Goal: Answer question/provide support

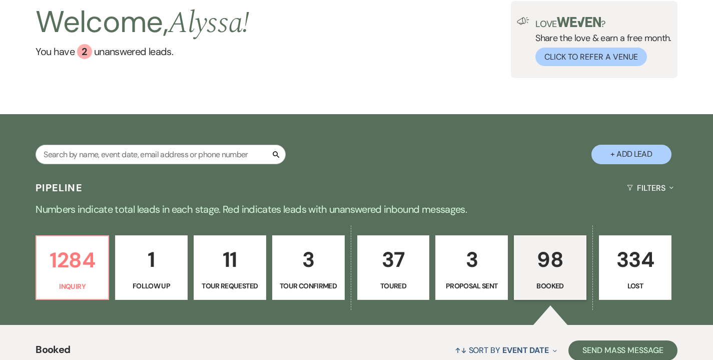
scroll to position [96, 0]
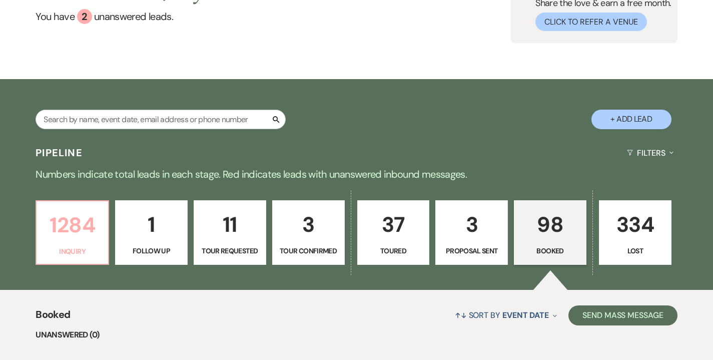
click at [61, 227] on p "1284" at bounding box center [73, 225] width 60 height 34
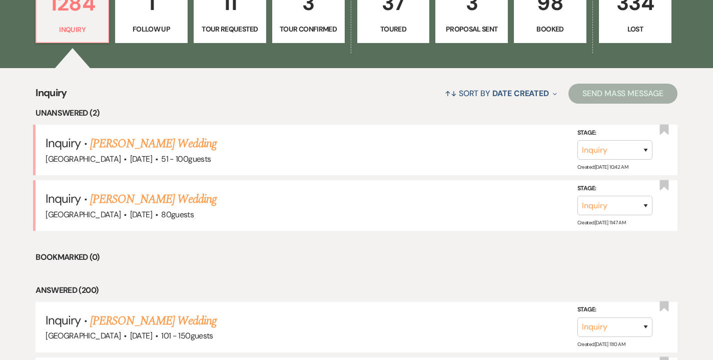
scroll to position [315, 0]
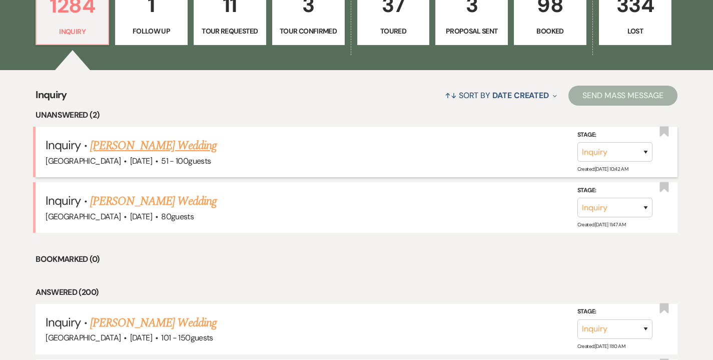
click at [184, 149] on link "[PERSON_NAME] Wedding" at bounding box center [153, 146] width 127 height 18
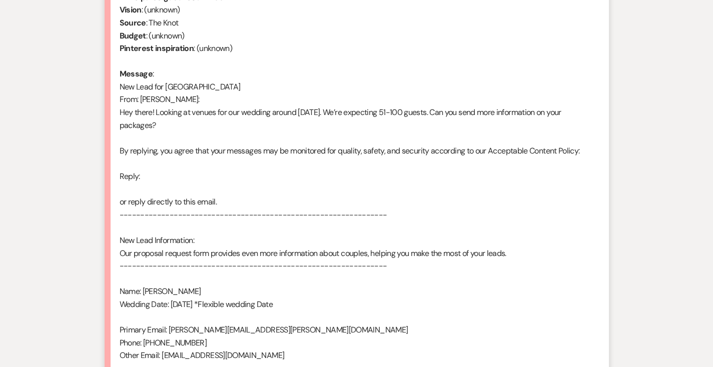
select select "2"
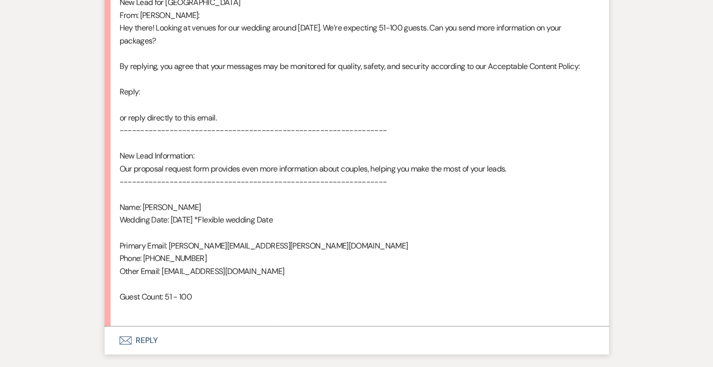
scroll to position [603, 0]
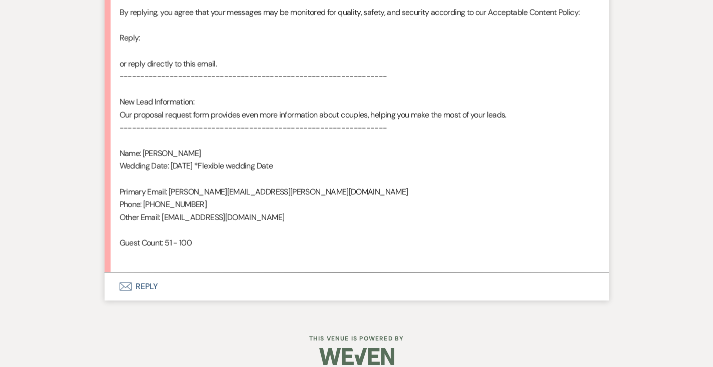
click at [135, 278] on button "Envelope Reply" at bounding box center [357, 287] width 504 height 28
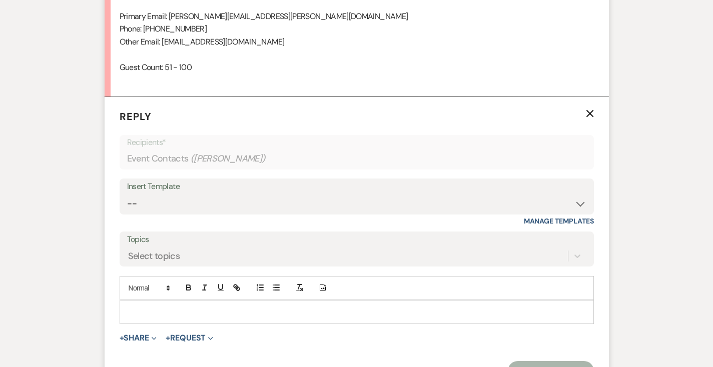
scroll to position [783, 0]
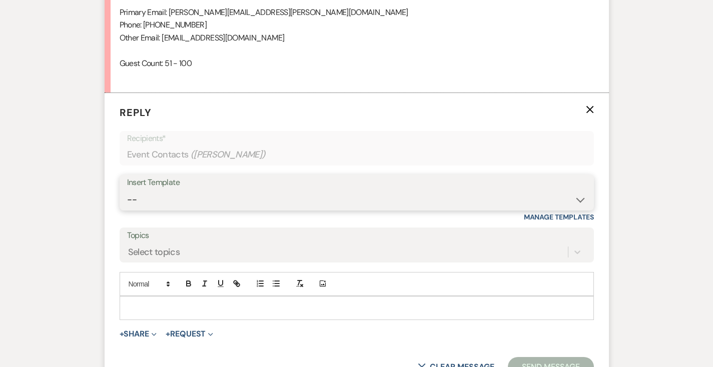
click at [218, 190] on select "-- Weven Planning Portal Introduction (Booked Events) Follow Up Intro Email- Da…" at bounding box center [356, 200] width 459 height 20
select select "419"
click at [127, 190] on select "-- Weven Planning Portal Introduction (Booked Events) Follow Up Intro Email- Da…" at bounding box center [356, 200] width 459 height 20
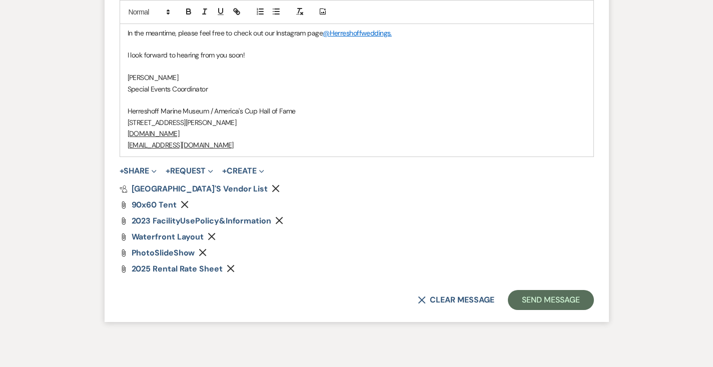
scroll to position [1371, 0]
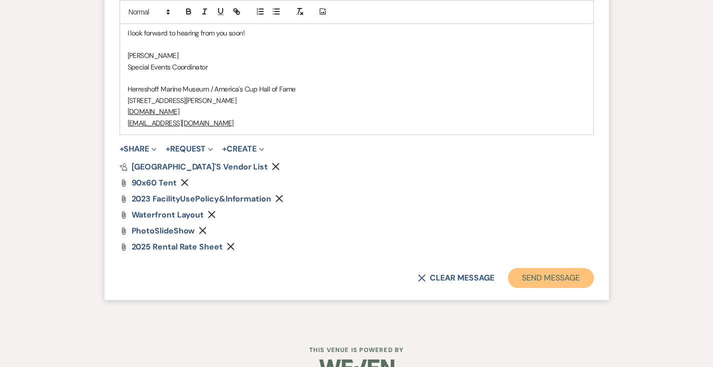
click at [570, 268] on button "Send Message" at bounding box center [551, 278] width 86 height 20
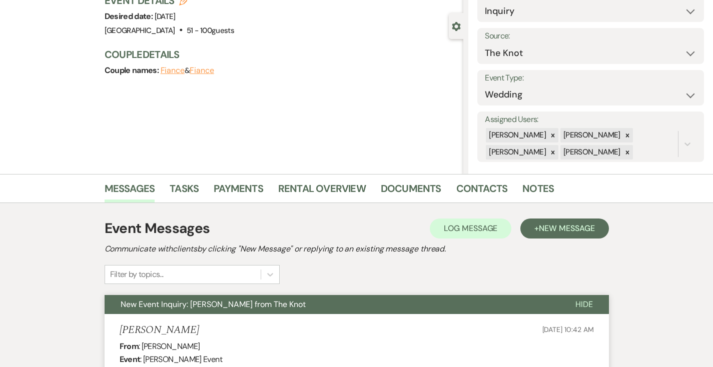
scroll to position [0, 0]
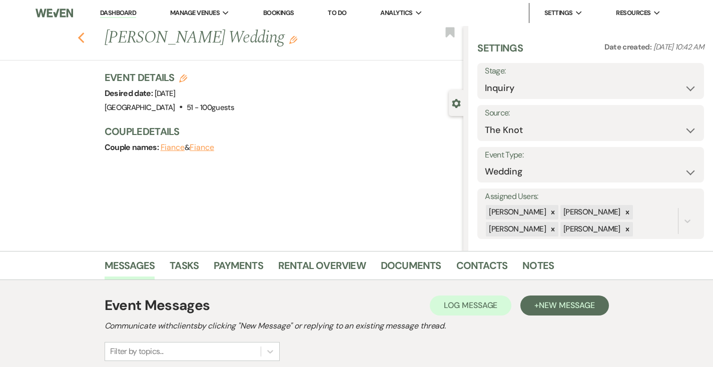
click at [78, 39] on use "button" at bounding box center [81, 38] width 7 height 11
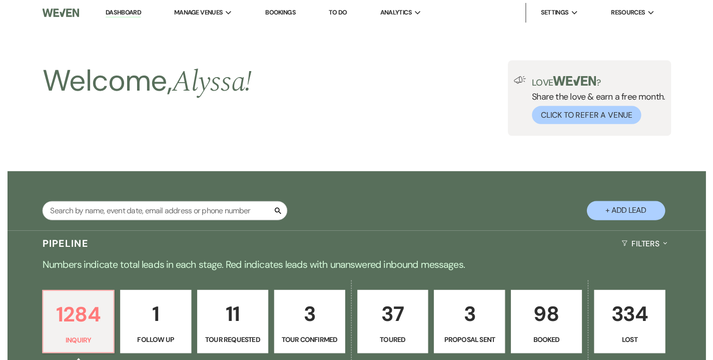
scroll to position [315, 0]
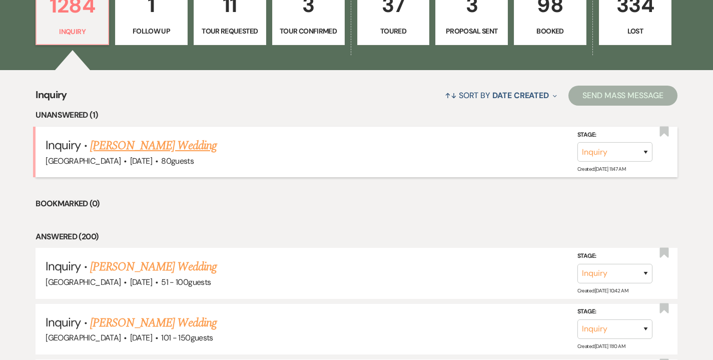
click at [140, 147] on link "[PERSON_NAME] Wedding" at bounding box center [153, 146] width 127 height 18
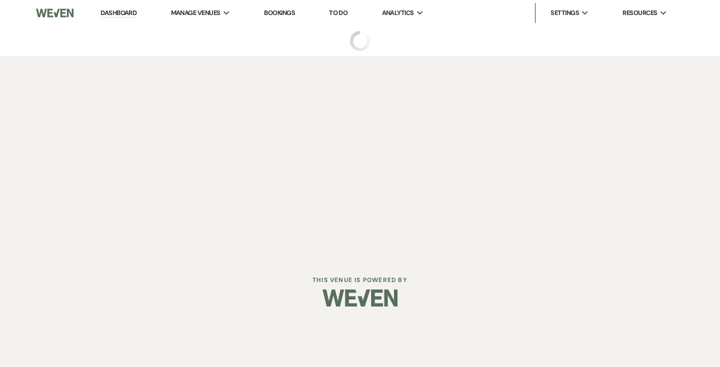
select select "1"
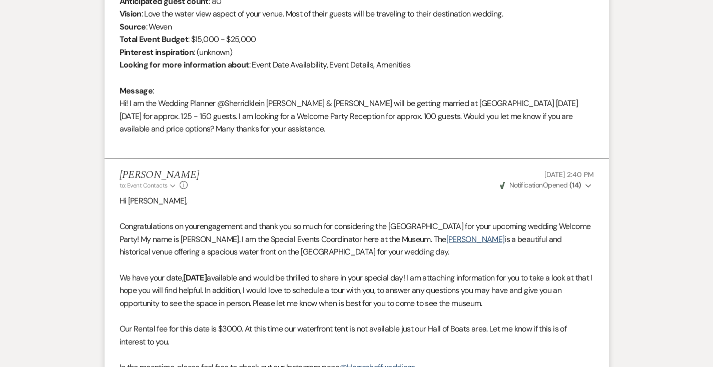
scroll to position [347, 0]
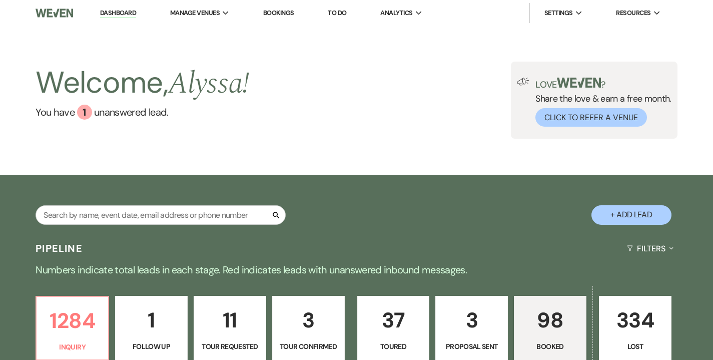
click at [566, 310] on p "98" at bounding box center [550, 320] width 60 height 34
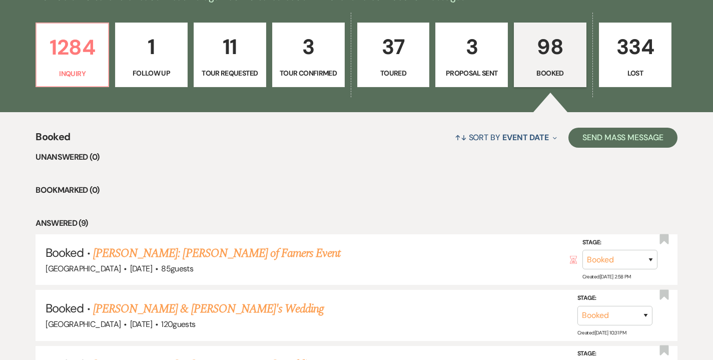
scroll to position [359, 0]
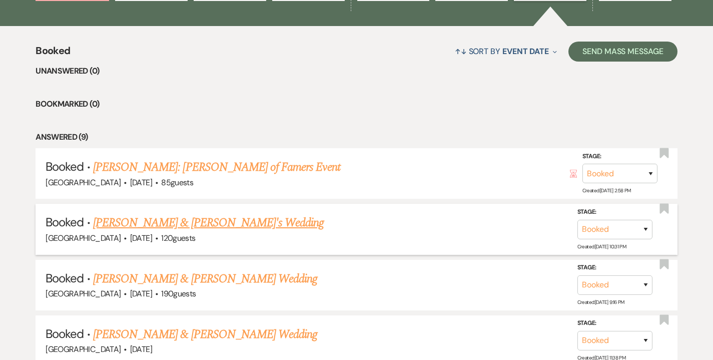
click at [181, 223] on link "[PERSON_NAME] & [PERSON_NAME]'s Wedding" at bounding box center [208, 223] width 231 height 18
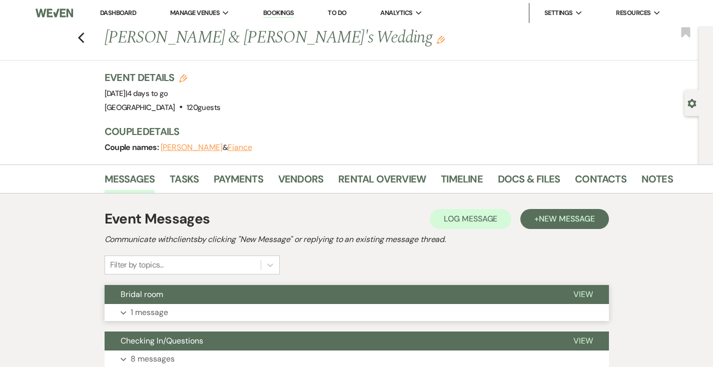
drag, startPoint x: 177, startPoint y: 302, endPoint x: 176, endPoint y: 308, distance: 6.7
click at [176, 308] on div "Bridal room View Expand 1 message" at bounding box center [357, 303] width 504 height 36
click at [174, 309] on button "Expand 1 message" at bounding box center [357, 312] width 504 height 17
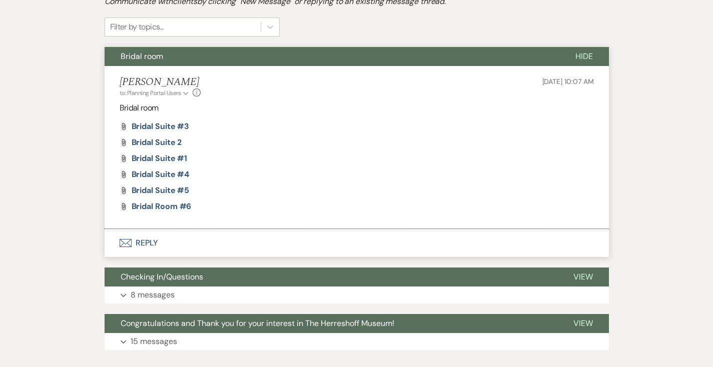
scroll to position [300, 0]
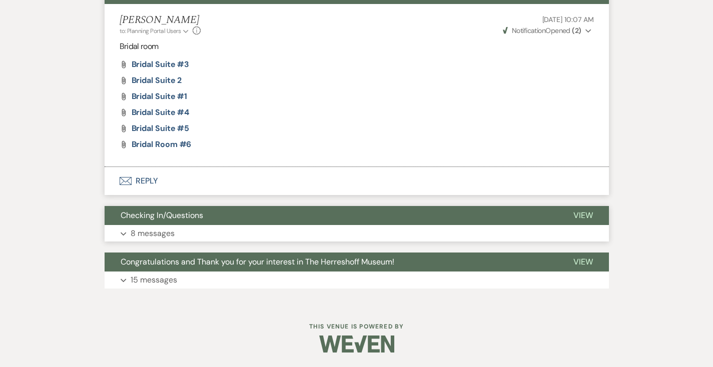
click at [177, 216] on button "Checking In/Questions" at bounding box center [331, 215] width 453 height 19
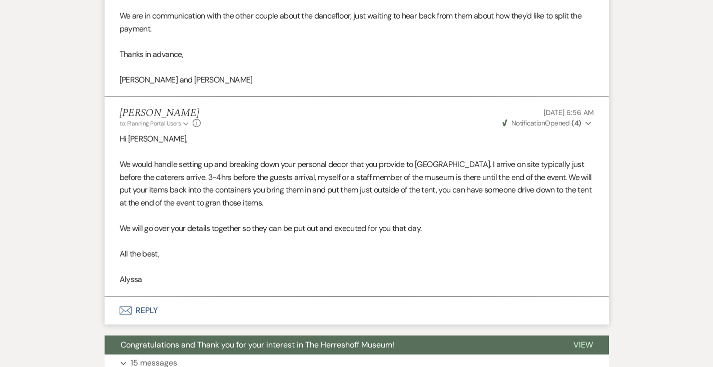
scroll to position [1637, 0]
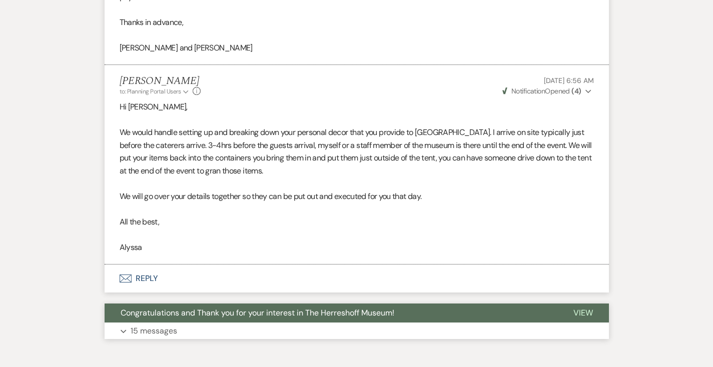
click at [183, 323] on button "Expand 15 messages" at bounding box center [357, 331] width 504 height 17
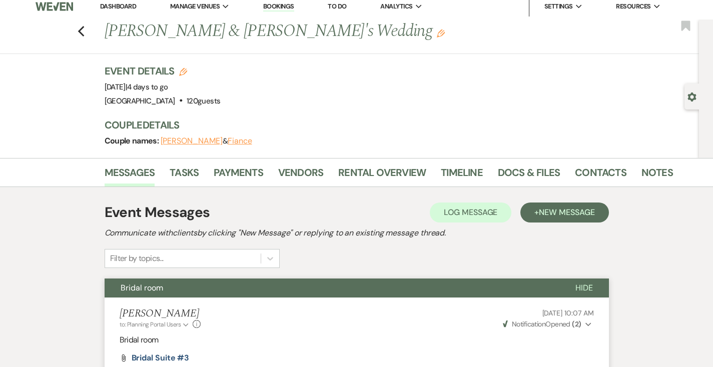
scroll to position [0, 0]
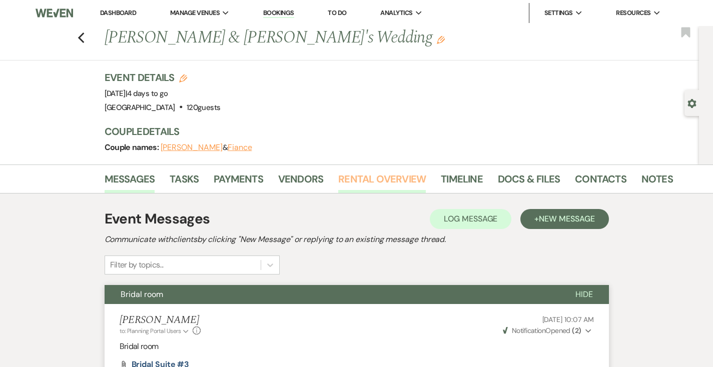
click at [345, 175] on link "Rental Overview" at bounding box center [382, 182] width 88 height 22
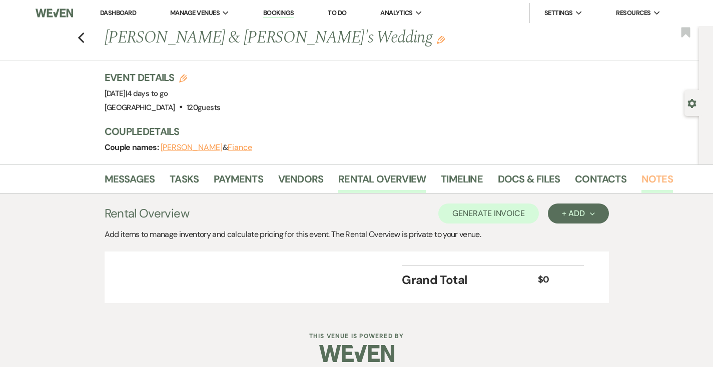
click at [641, 178] on link "Notes" at bounding box center [657, 182] width 32 height 22
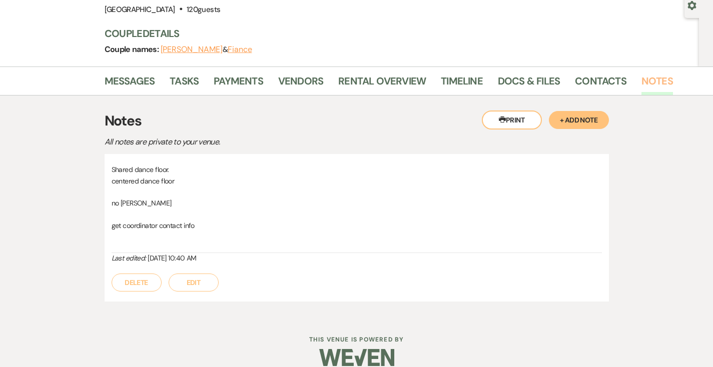
scroll to position [84, 0]
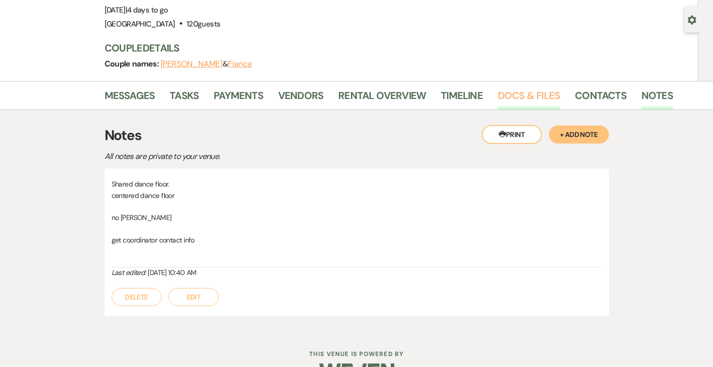
click at [498, 93] on link "Docs & Files" at bounding box center [529, 99] width 62 height 22
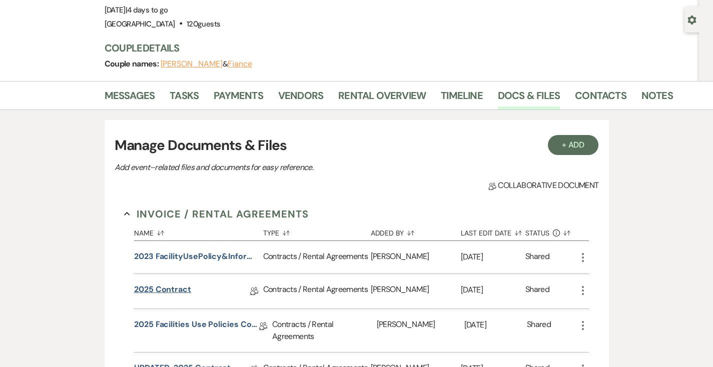
click at [137, 292] on link "2025 Contract" at bounding box center [162, 292] width 57 height 16
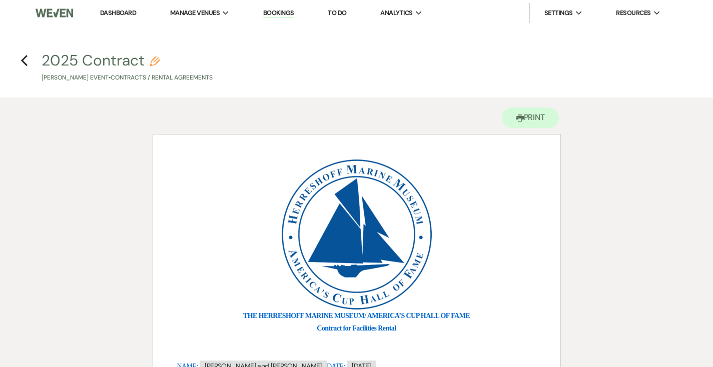
click at [11, 59] on h4 "Previous 2025 Contract Pencil Abbey Douglas's Event • Contracts / Rental Agreem…" at bounding box center [356, 66] width 713 height 33
click at [27, 62] on icon "Previous" at bounding box center [25, 61] width 8 height 12
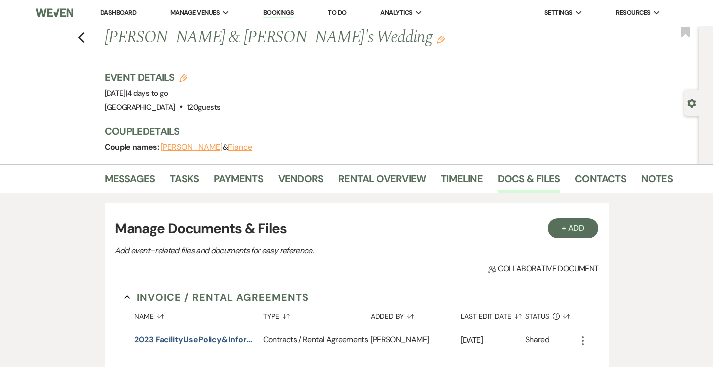
scroll to position [84, 0]
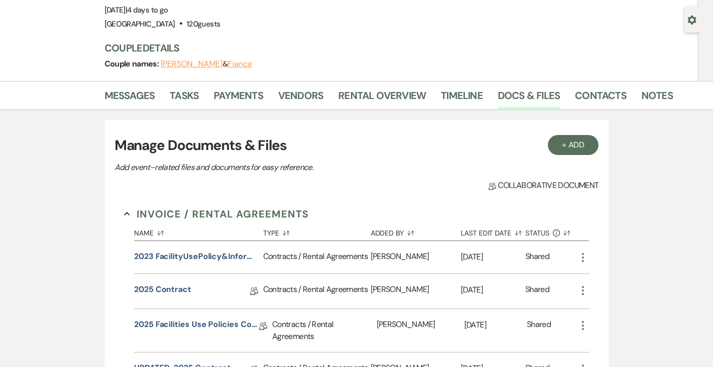
click at [584, 293] on use "button" at bounding box center [583, 290] width 2 height 9
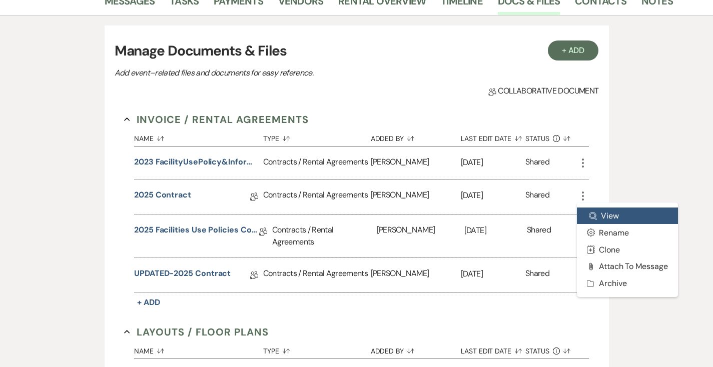
scroll to position [204, 0]
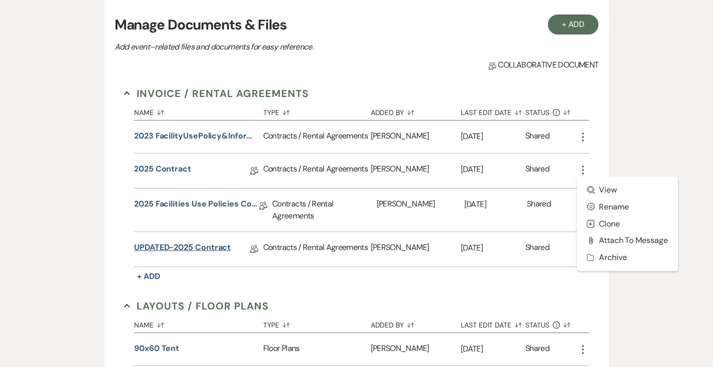
click at [168, 242] on link "UPDATED-2025 Contract" at bounding box center [182, 250] width 97 height 16
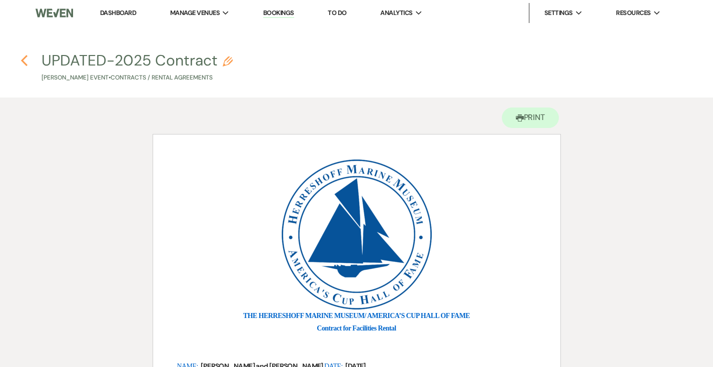
click at [24, 63] on use "button" at bounding box center [24, 60] width 7 height 11
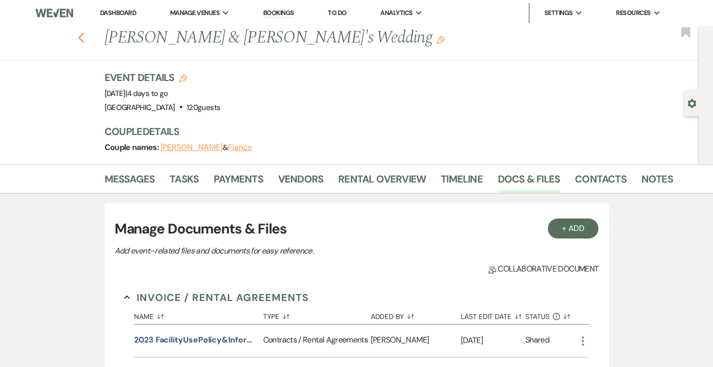
click at [78, 40] on icon "Previous" at bounding box center [82, 38] width 8 height 12
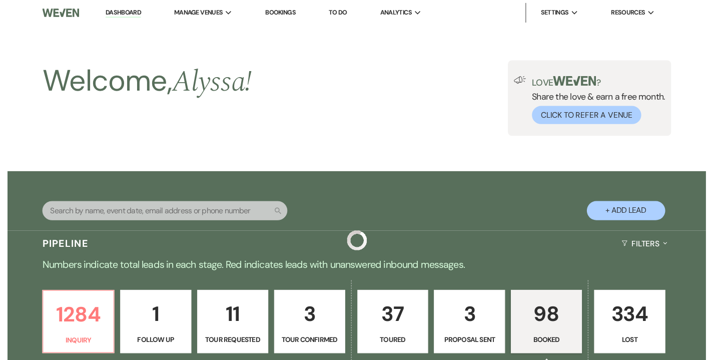
scroll to position [359, 0]
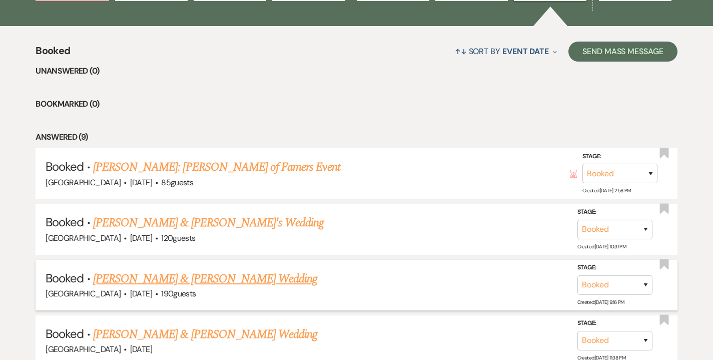
click at [176, 278] on link "[PERSON_NAME] & [PERSON_NAME] Wedding" at bounding box center [205, 279] width 224 height 18
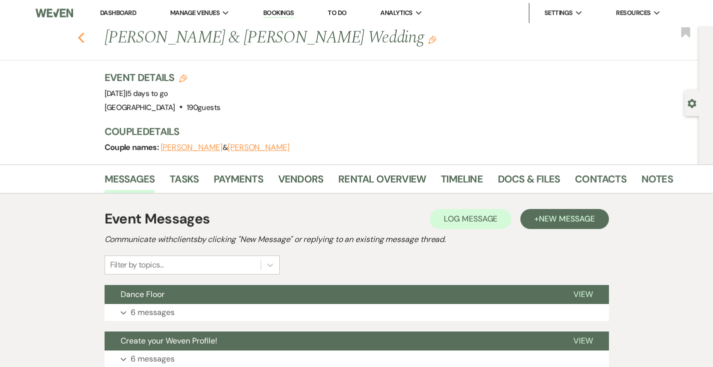
click at [78, 42] on use "button" at bounding box center [81, 38] width 7 height 11
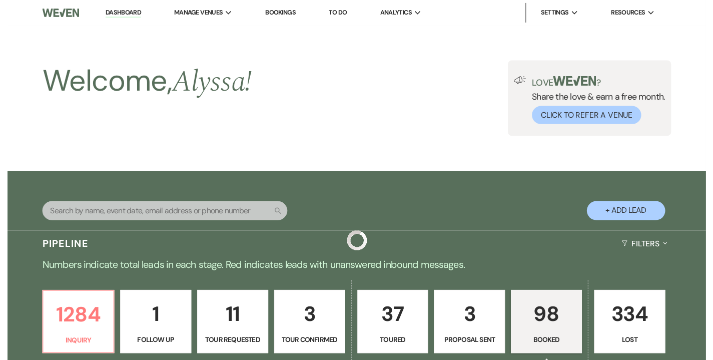
scroll to position [359, 0]
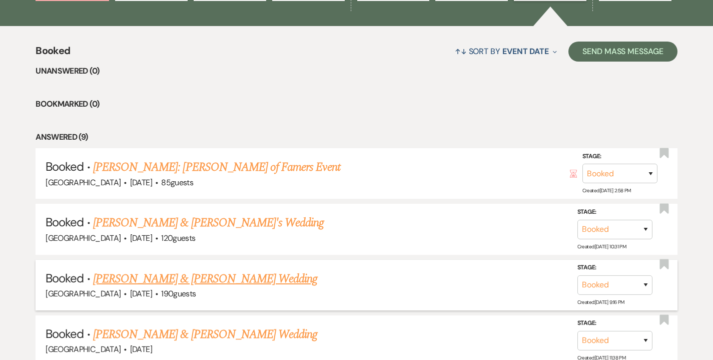
click at [174, 274] on link "[PERSON_NAME] & [PERSON_NAME] Wedding" at bounding box center [205, 279] width 224 height 18
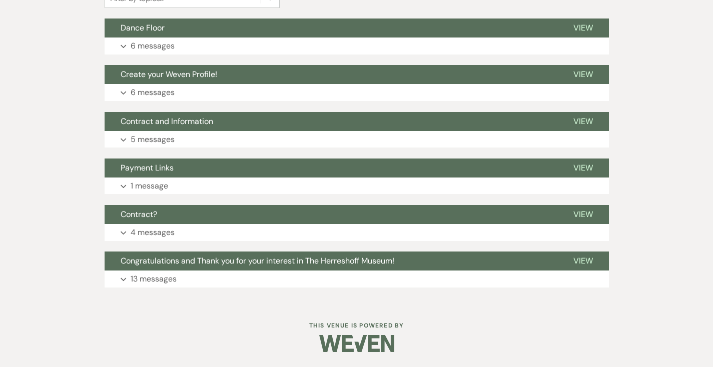
scroll to position [266, 0]
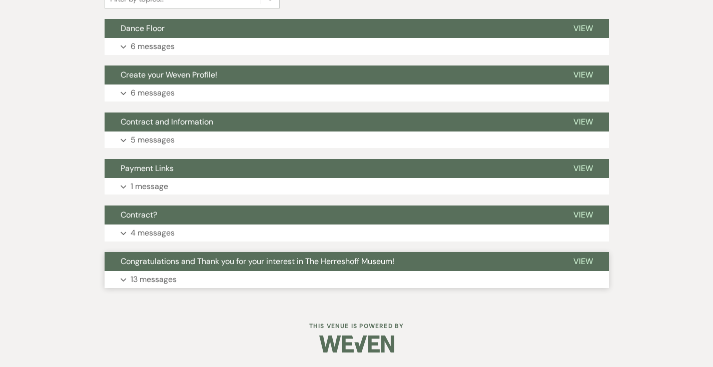
click at [211, 281] on button "Expand 13 messages" at bounding box center [357, 279] width 504 height 17
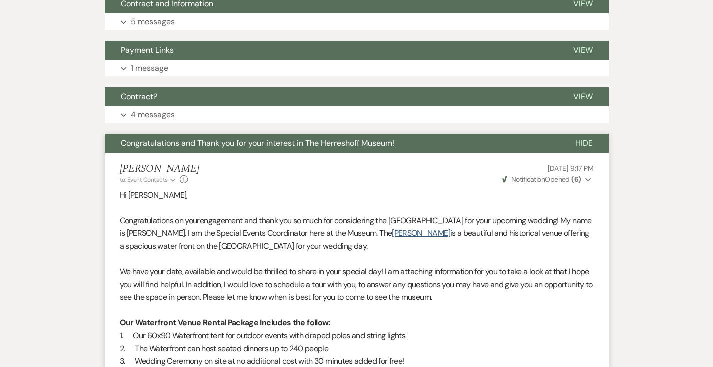
scroll to position [0, 0]
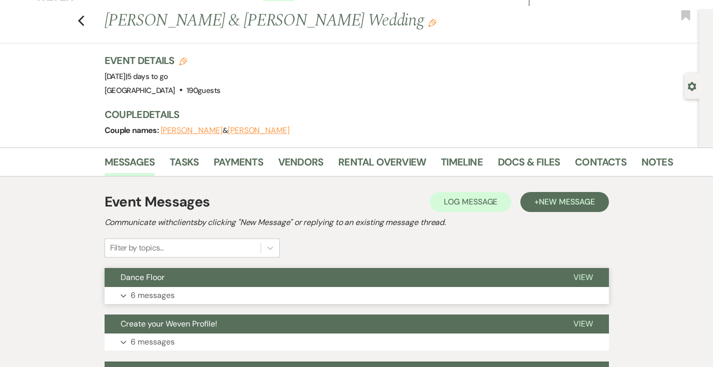
click at [218, 290] on button "Expand 6 messages" at bounding box center [357, 295] width 504 height 17
